Goal: Transaction & Acquisition: Purchase product/service

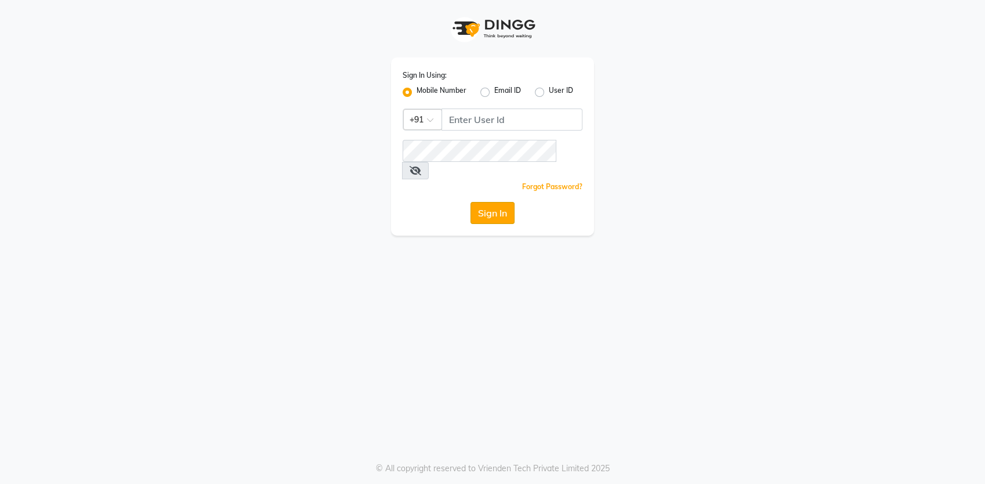
click at [493, 204] on button "Sign In" at bounding box center [492, 213] width 44 height 22
type input "8356041702"
click at [493, 204] on button "Sign In" at bounding box center [492, 213] width 44 height 22
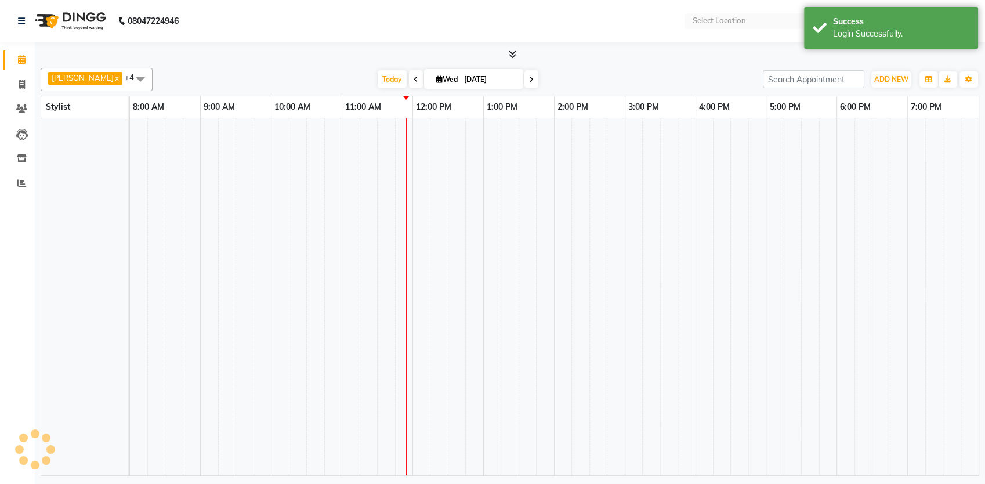
select select "en"
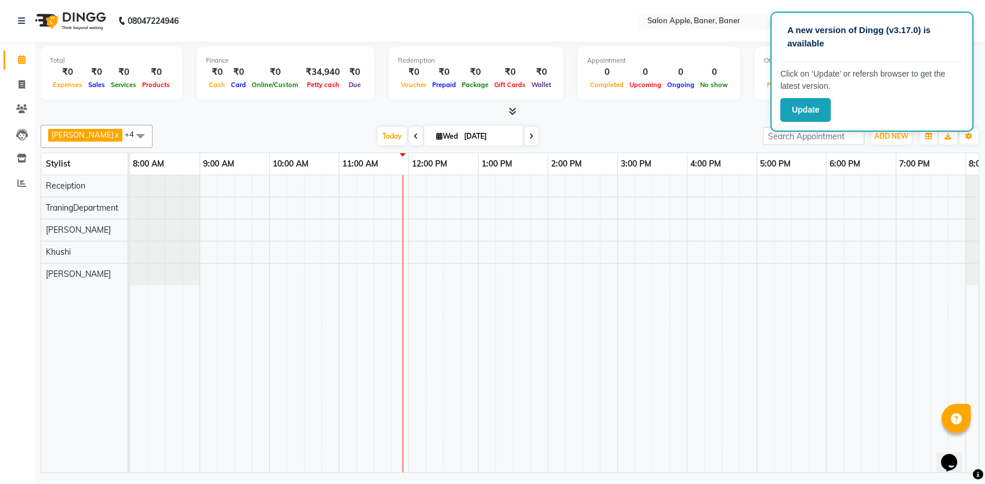
click at [404, 190] on div at bounding box center [582, 323] width 905 height 297
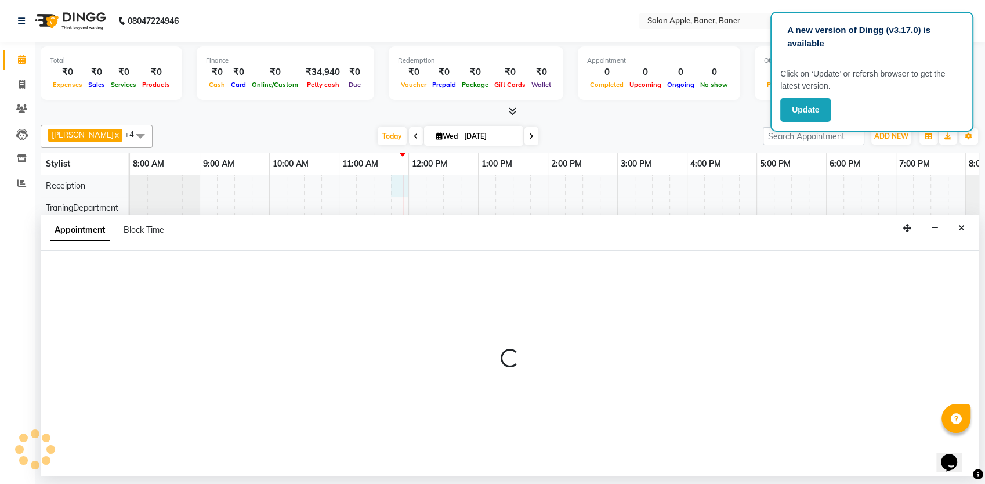
select select "12642"
select select "705"
select select "tentative"
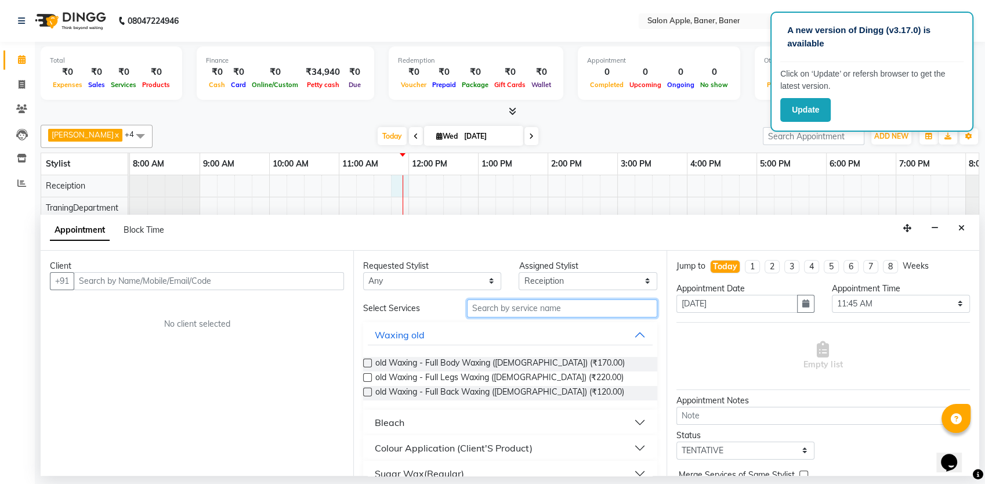
click at [507, 310] on input "text" at bounding box center [562, 308] width 190 height 18
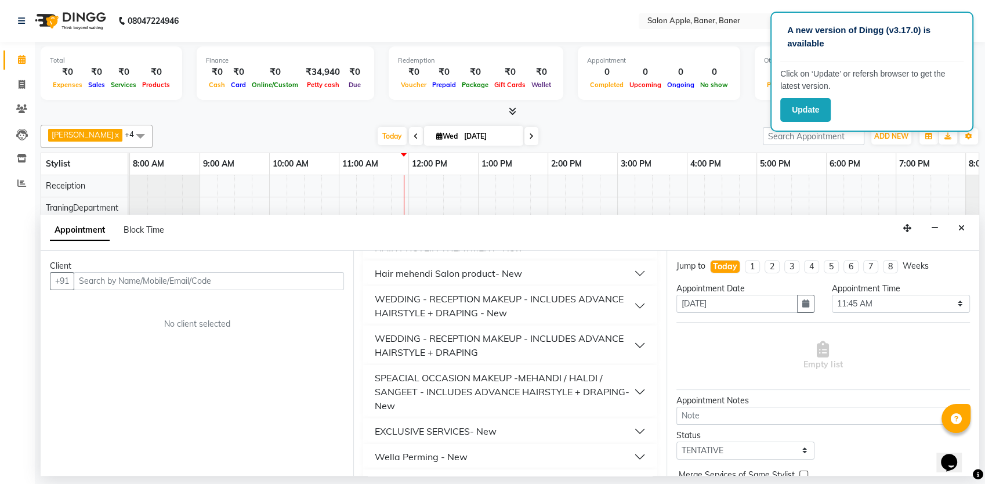
scroll to position [792, 0]
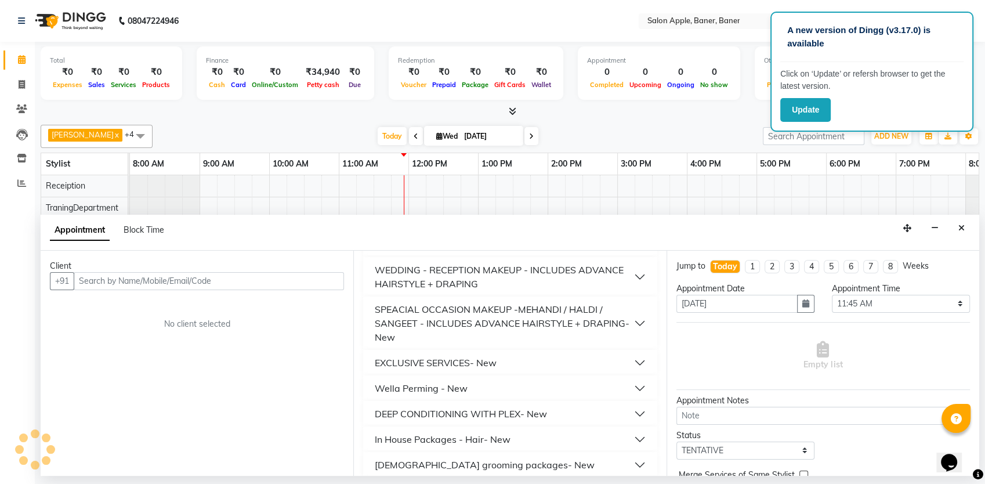
type input "hair"
click at [425, 480] on button "Hair Cut- New" at bounding box center [510, 490] width 284 height 21
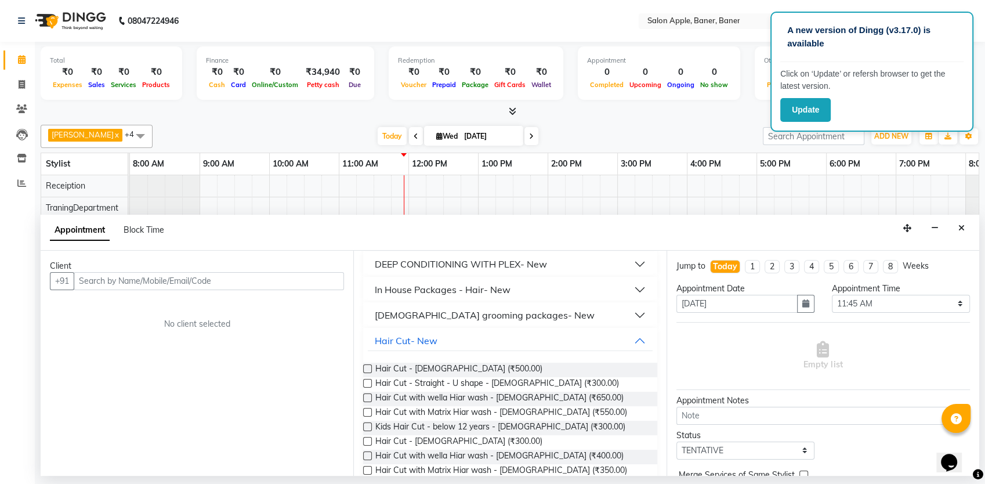
click at [369, 393] on label at bounding box center [367, 397] width 9 height 9
click at [369, 395] on input "checkbox" at bounding box center [367, 399] width 8 height 8
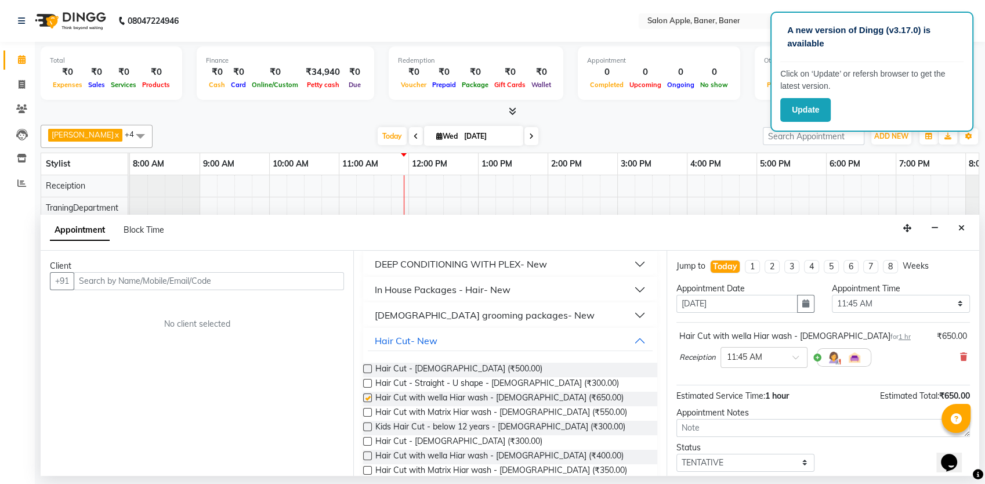
checkbox input "false"
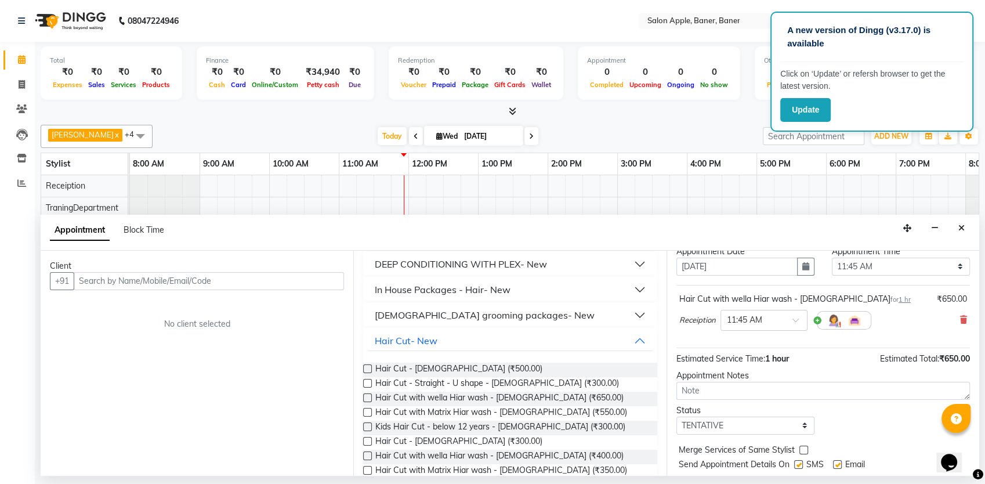
scroll to position [70, 0]
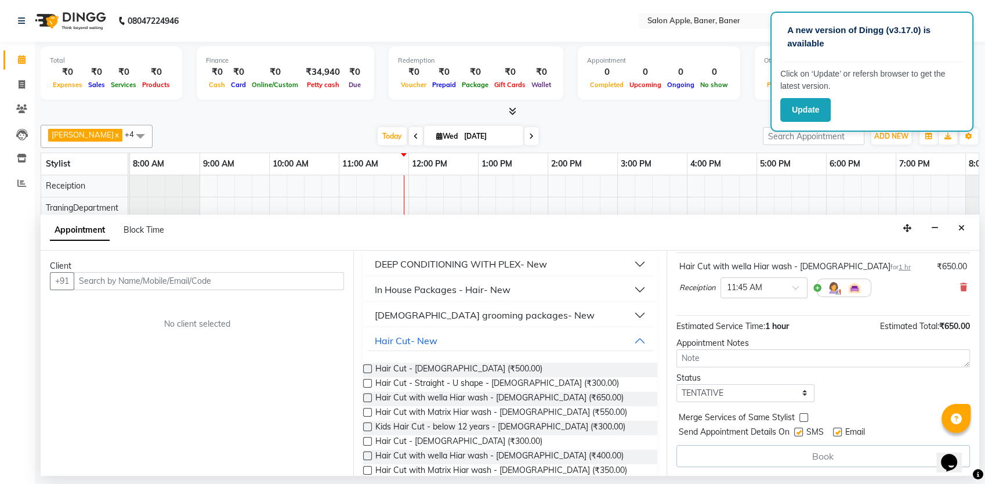
click at [796, 430] on label at bounding box center [798, 431] width 9 height 9
click at [796, 430] on input "checkbox" at bounding box center [798, 433] width 8 height 8
checkbox input "false"
click at [837, 430] on label at bounding box center [837, 431] width 9 height 9
click at [837, 430] on input "checkbox" at bounding box center [837, 433] width 8 height 8
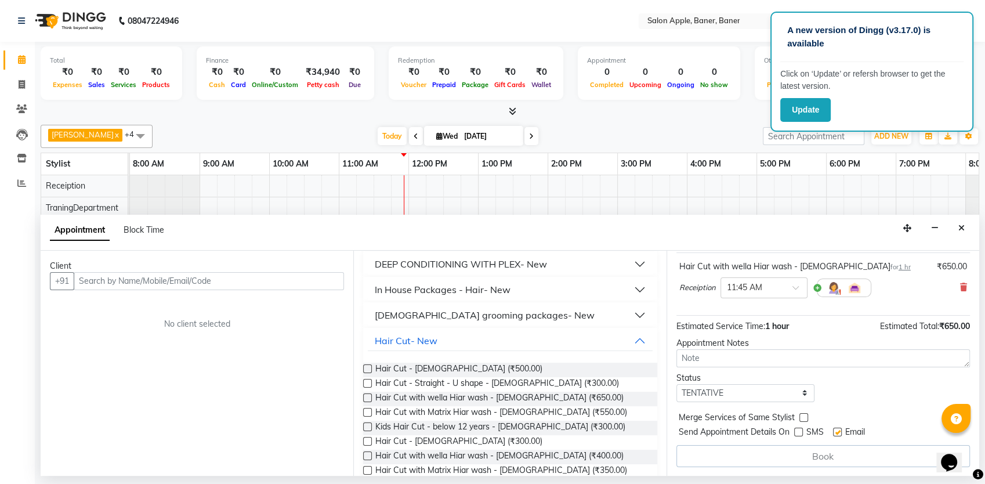
checkbox input "false"
click at [201, 278] on input "text" at bounding box center [209, 281] width 270 height 18
click at [181, 278] on input "text" at bounding box center [209, 281] width 270 height 18
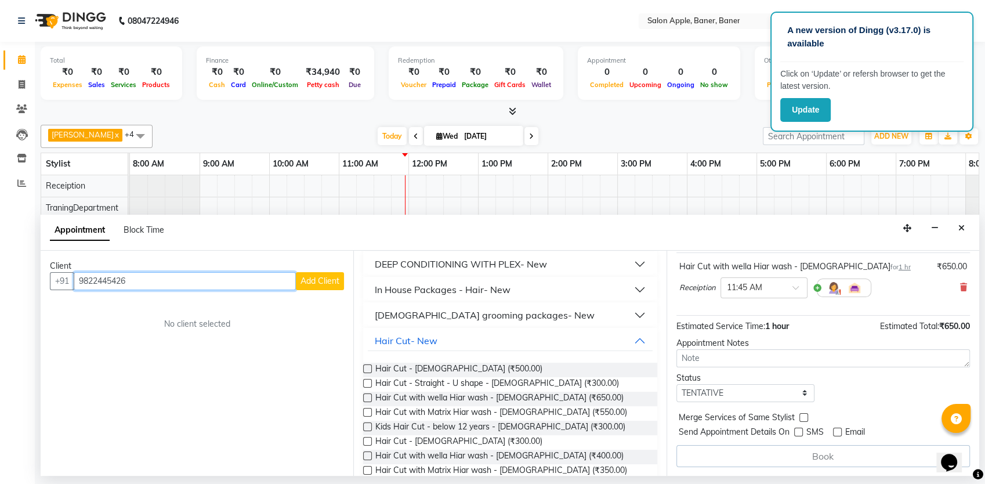
type input "9822445426"
click at [323, 278] on span "Add Client" at bounding box center [319, 280] width 39 height 10
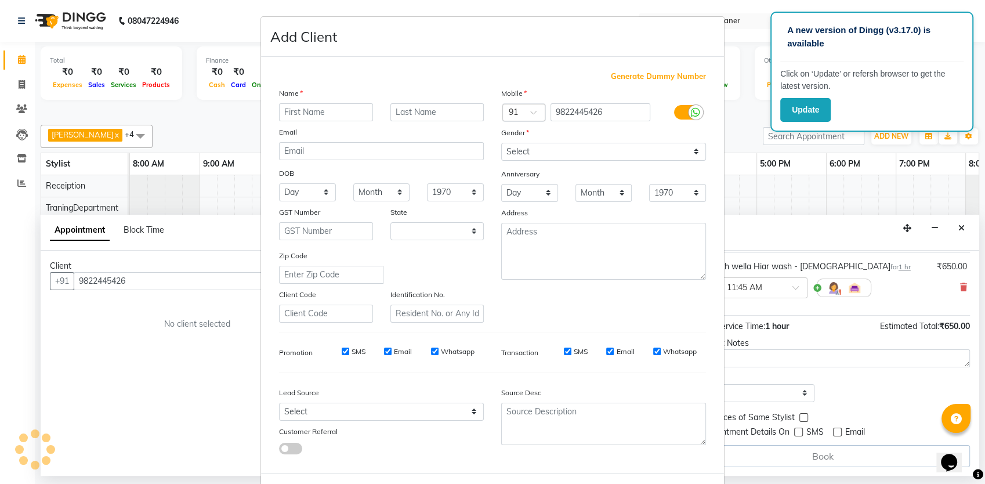
select select "22"
click at [343, 110] on input "text" at bounding box center [326, 112] width 94 height 18
type input "geeta"
click at [413, 110] on input "text" at bounding box center [437, 112] width 94 height 18
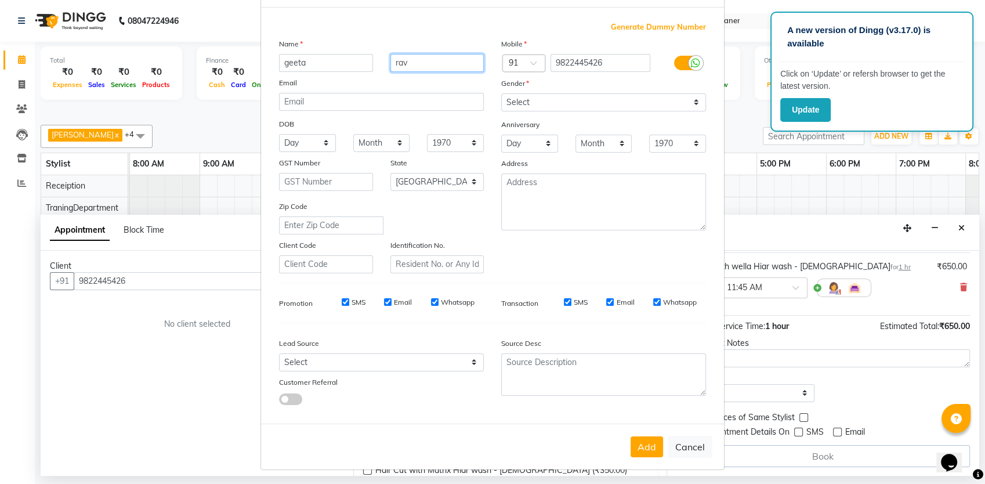
type input "rav"
click at [691, 100] on select "Select [DEMOGRAPHIC_DATA] [DEMOGRAPHIC_DATA] Other Prefer Not To Say" at bounding box center [603, 102] width 205 height 18
select select "[DEMOGRAPHIC_DATA]"
click at [501, 93] on select "Select [DEMOGRAPHIC_DATA] [DEMOGRAPHIC_DATA] Other Prefer Not To Say" at bounding box center [603, 102] width 205 height 18
click at [645, 439] on button "Add" at bounding box center [646, 446] width 32 height 21
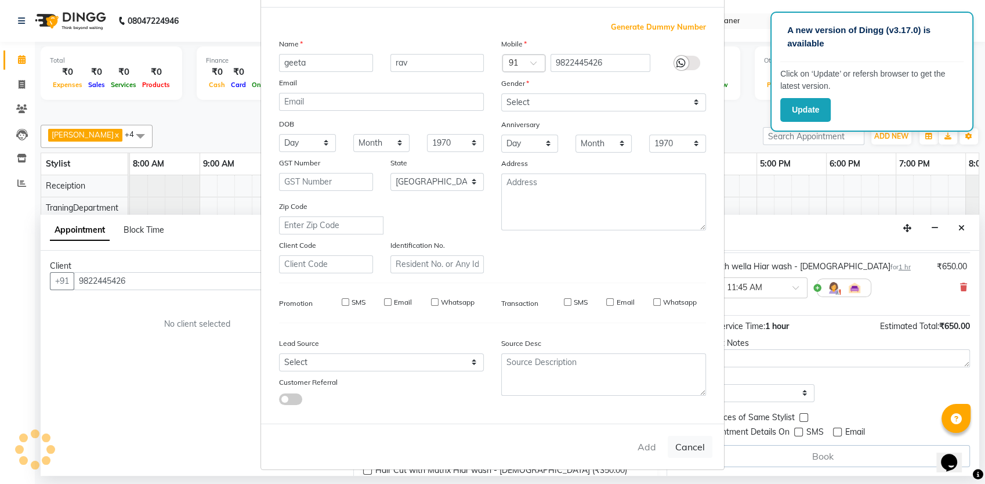
select select
select select "null"
select select
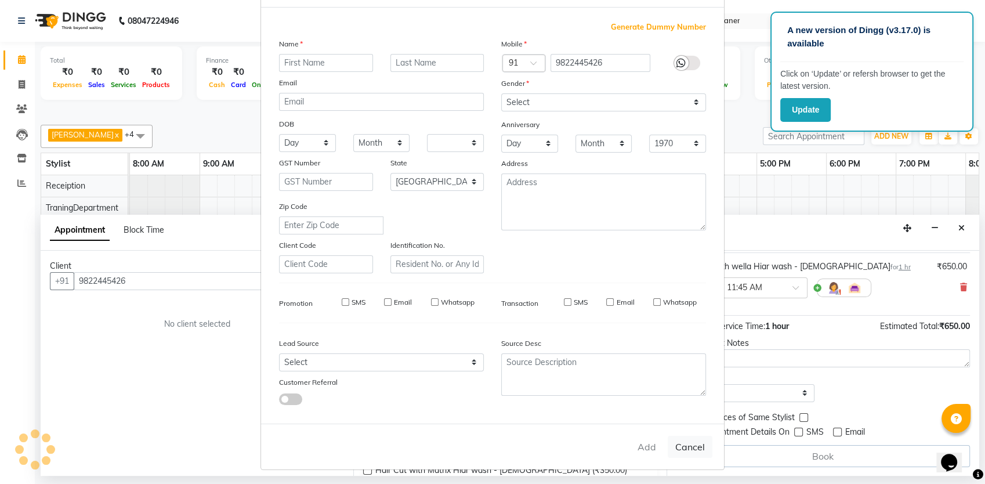
select select
checkbox input "false"
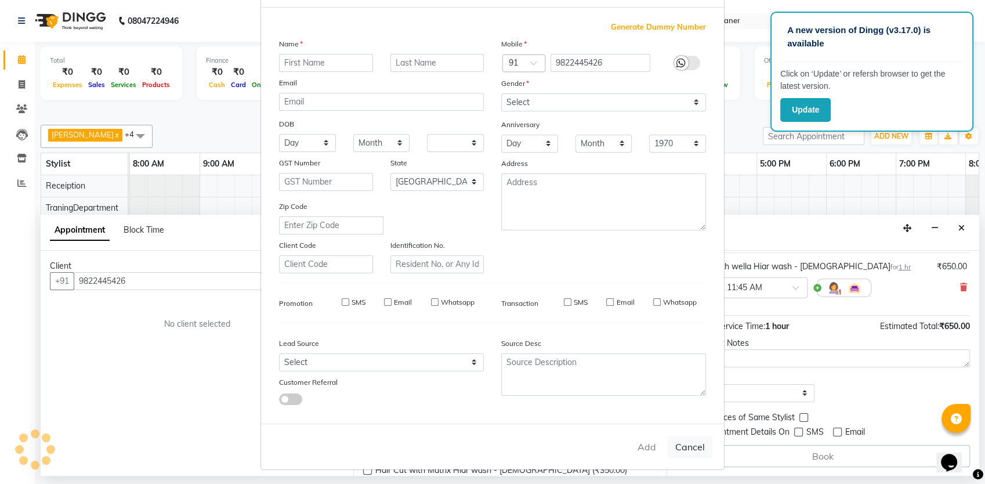
checkbox input "false"
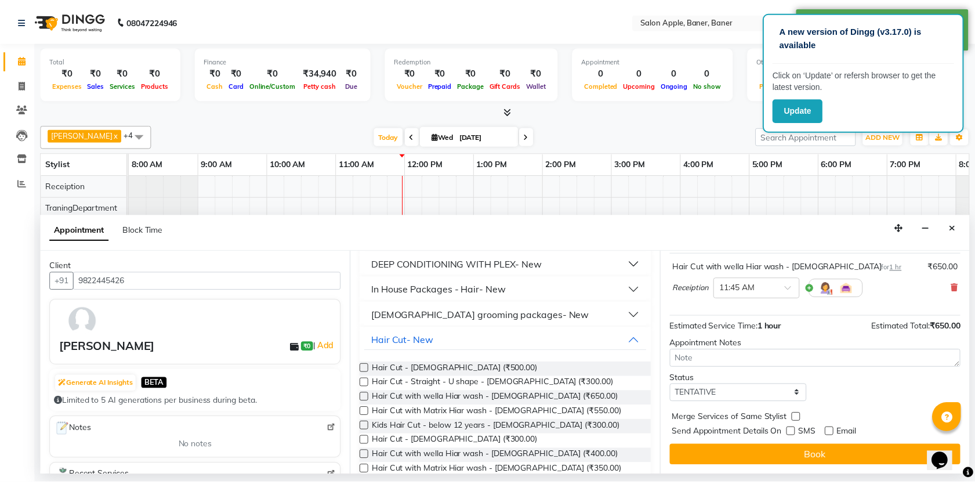
scroll to position [68, 0]
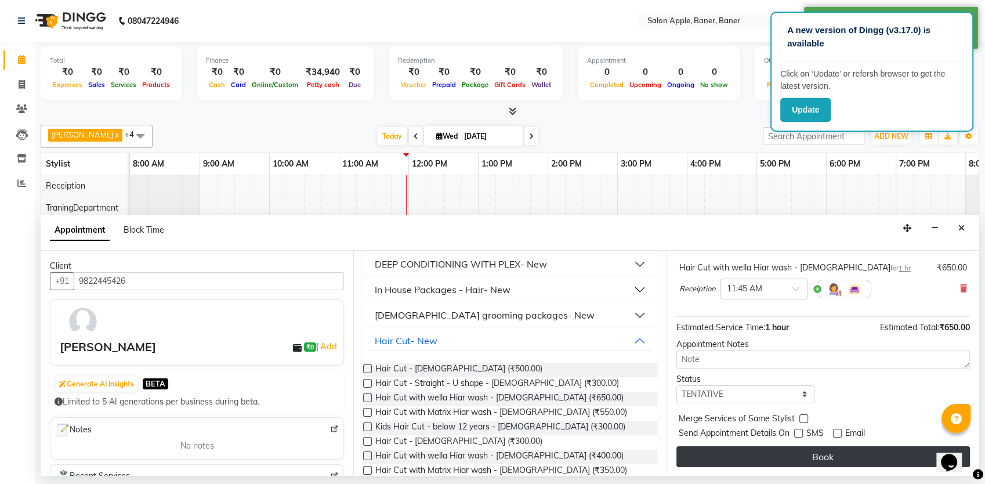
click at [818, 453] on button "Book" at bounding box center [822, 456] width 293 height 21
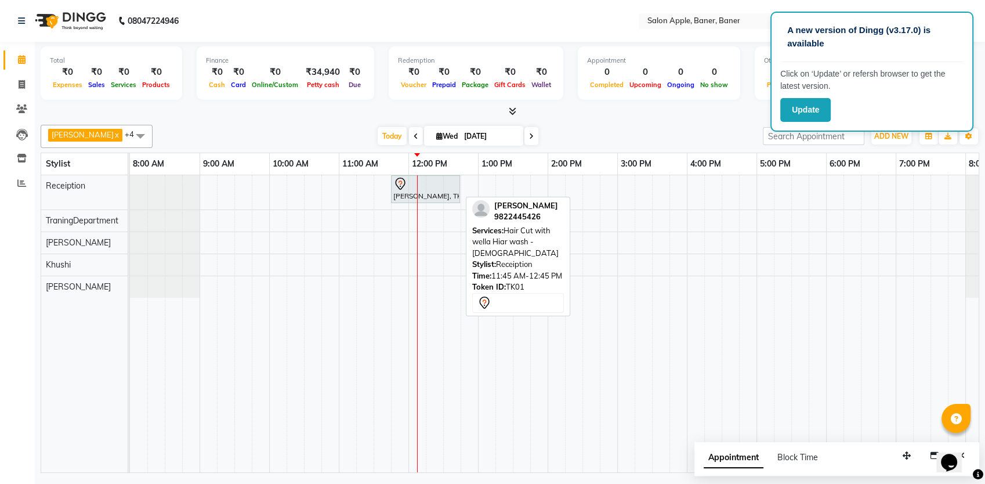
click at [419, 184] on div at bounding box center [425, 184] width 64 height 14
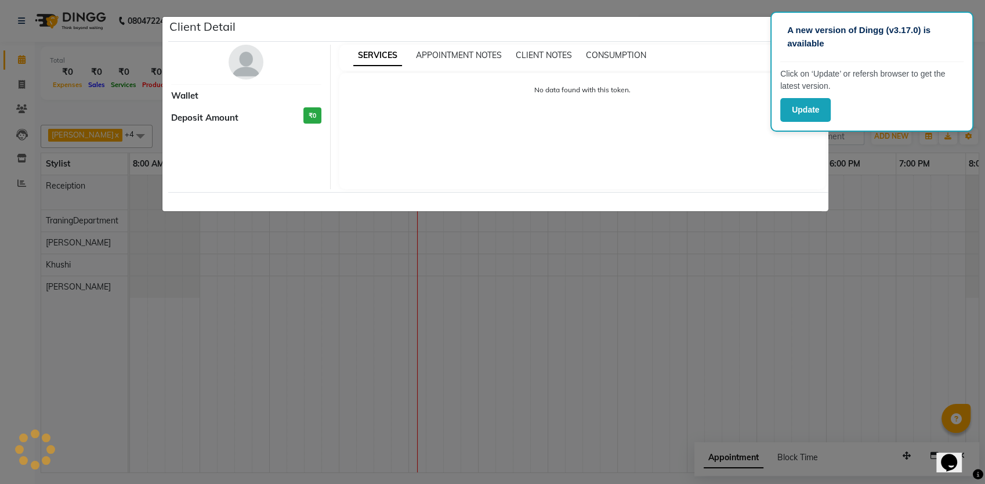
select select "7"
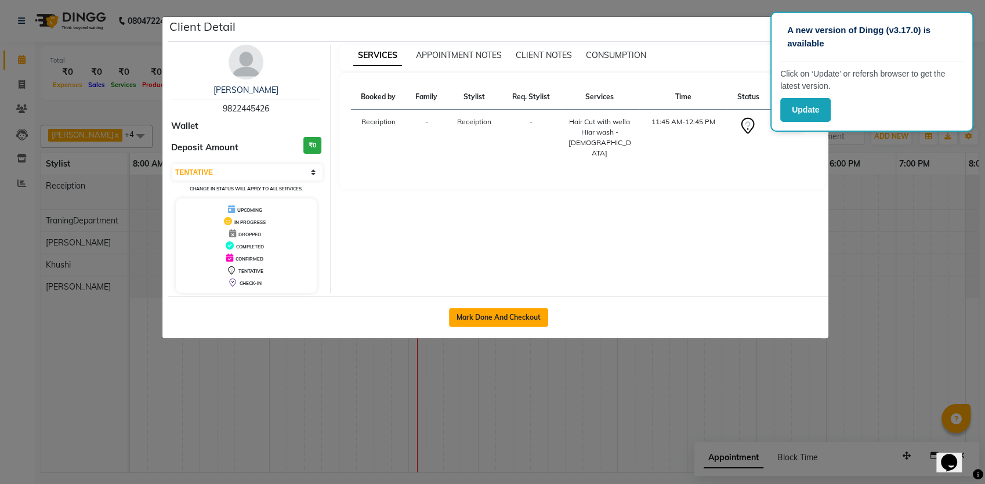
click at [476, 311] on button "Mark Done And Checkout" at bounding box center [498, 317] width 99 height 19
select select "service"
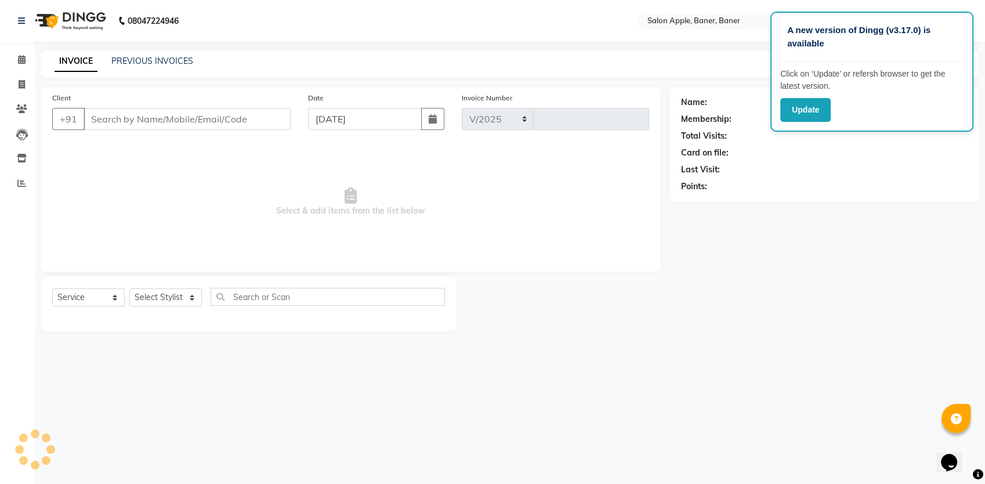
select select "771"
type input "0503"
type input "9822445426"
select select "12642"
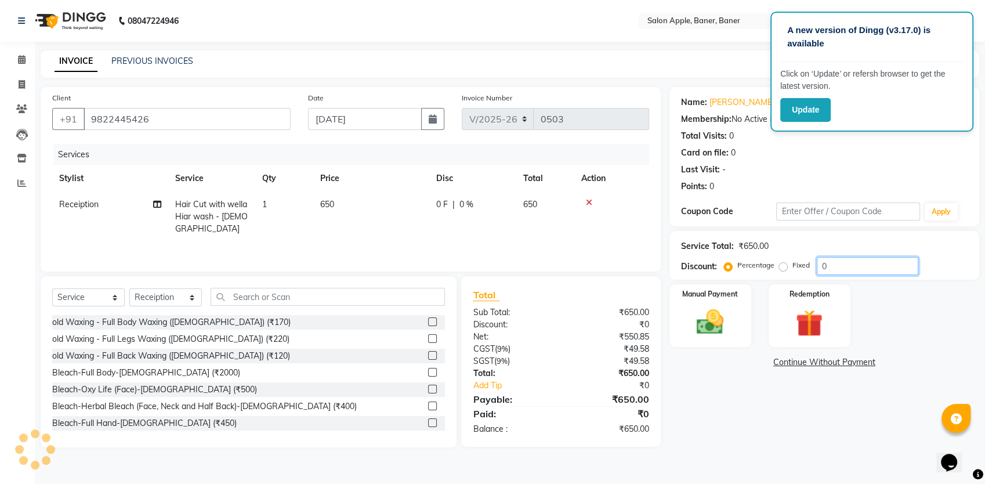
click at [839, 262] on input "0" at bounding box center [867, 266] width 101 height 18
type input "010"
click at [708, 331] on img at bounding box center [710, 322] width 46 height 32
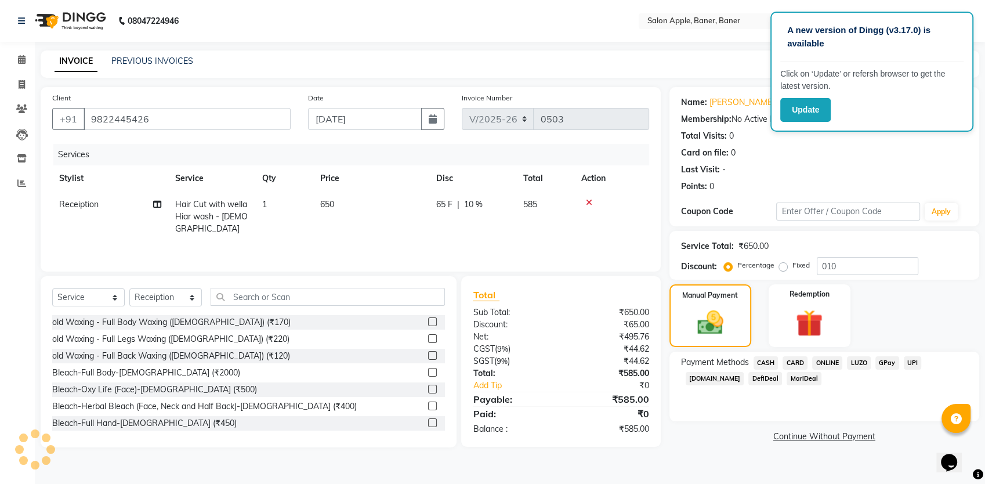
click at [796, 362] on span "CARD" at bounding box center [794, 362] width 25 height 13
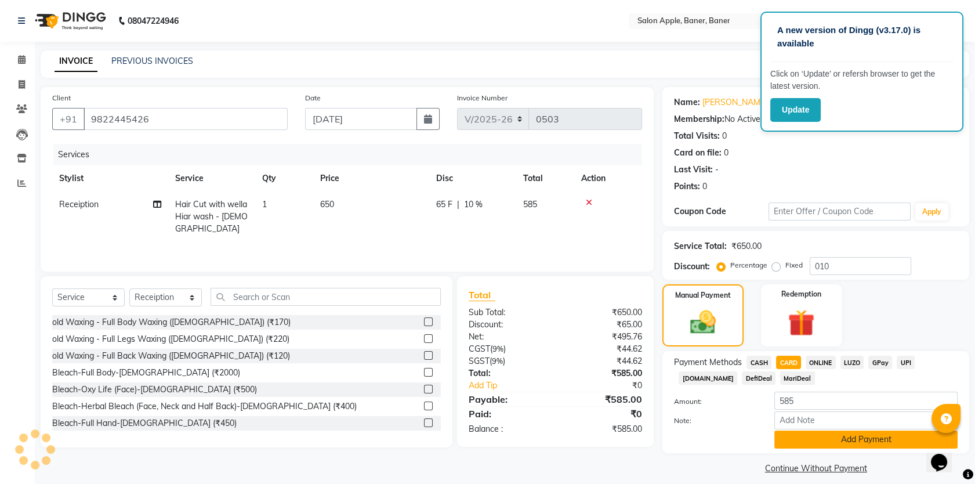
click at [828, 441] on button "Add Payment" at bounding box center [865, 439] width 183 height 18
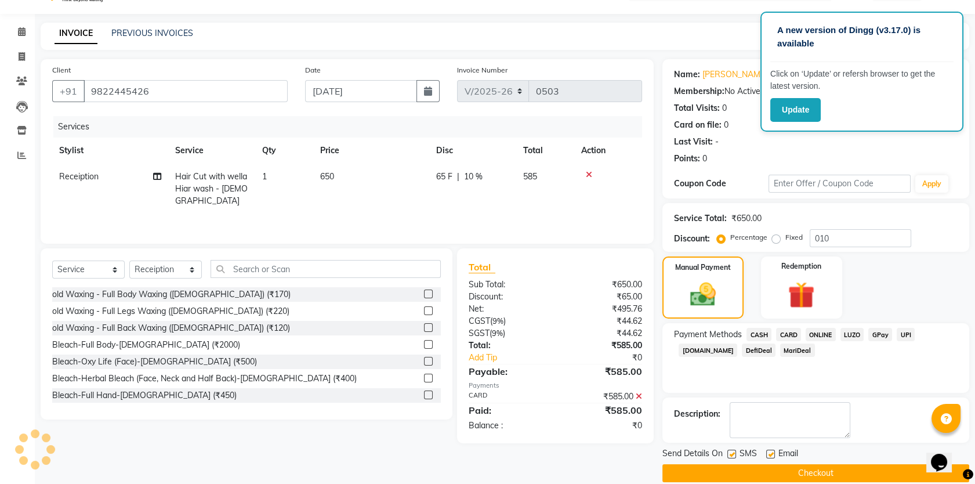
scroll to position [43, 0]
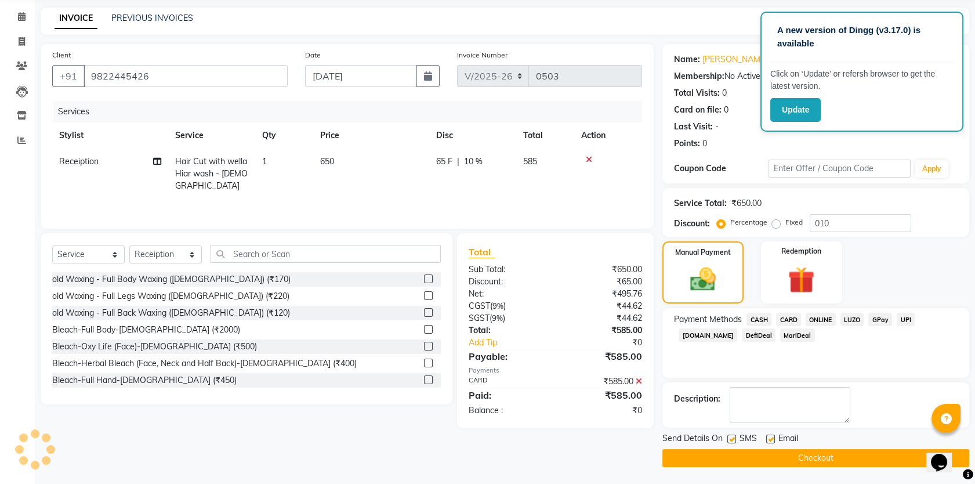
click at [735, 440] on label at bounding box center [731, 438] width 9 height 9
click at [735, 440] on input "checkbox" at bounding box center [731, 440] width 8 height 8
checkbox input "false"
click at [768, 438] on label at bounding box center [770, 438] width 9 height 9
click at [768, 438] on input "checkbox" at bounding box center [770, 440] width 8 height 8
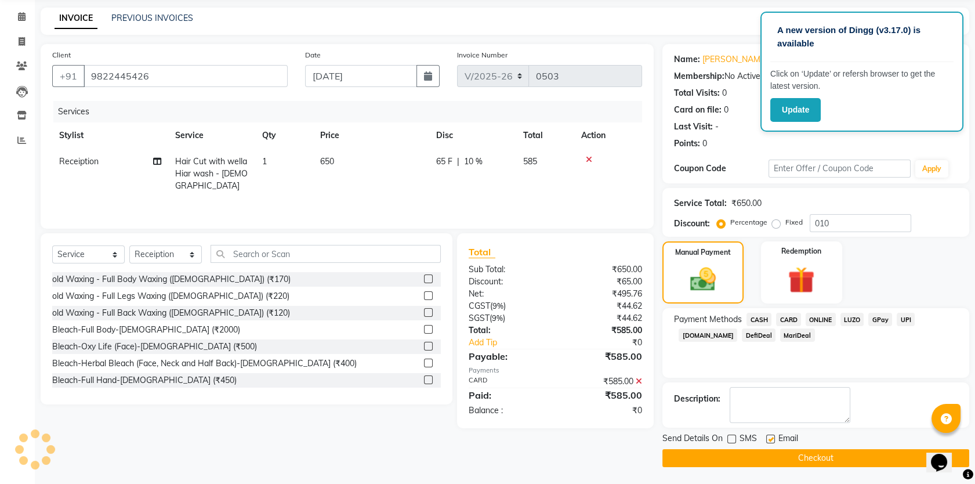
checkbox input "false"
click at [779, 457] on button "Checkout" at bounding box center [815, 458] width 307 height 18
